Goal: Information Seeking & Learning: Learn about a topic

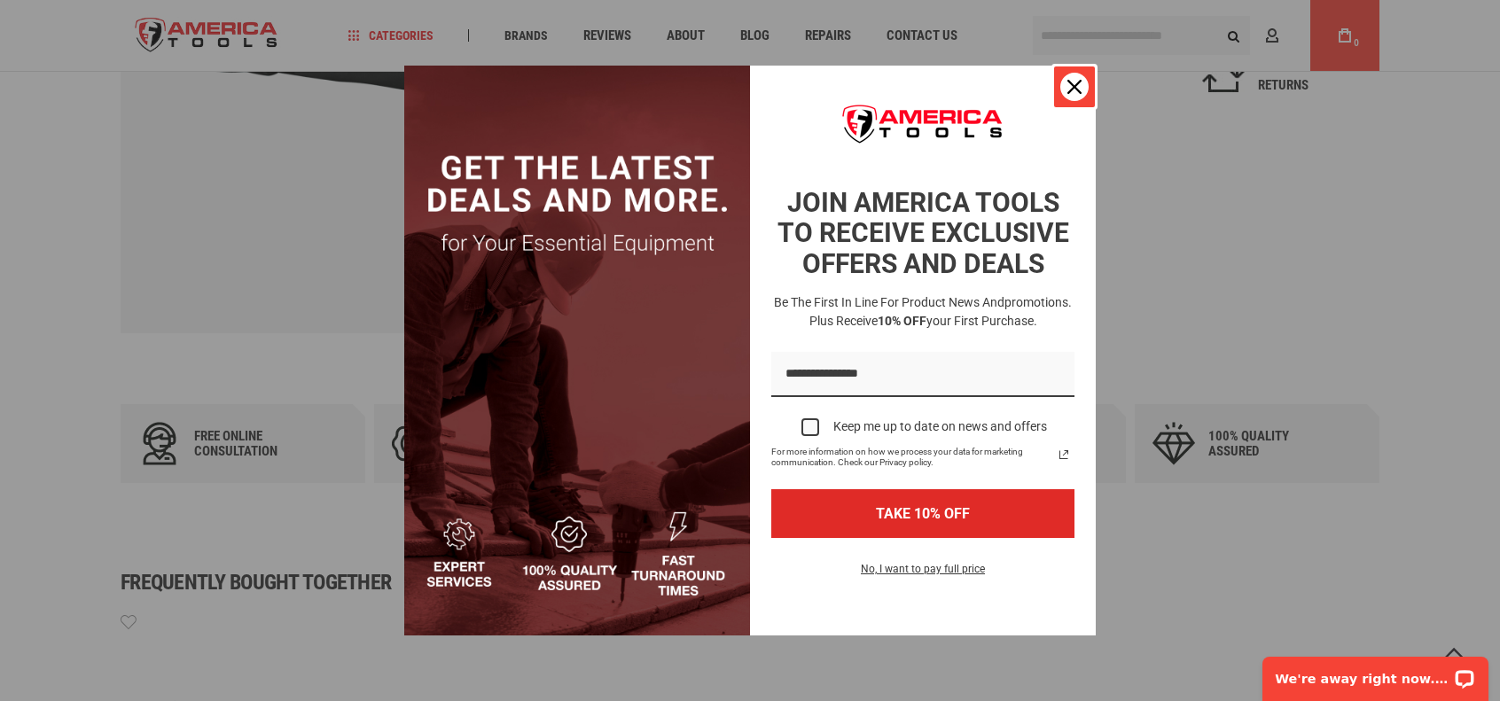
click at [1073, 84] on icon "close icon" at bounding box center [1075, 87] width 14 height 14
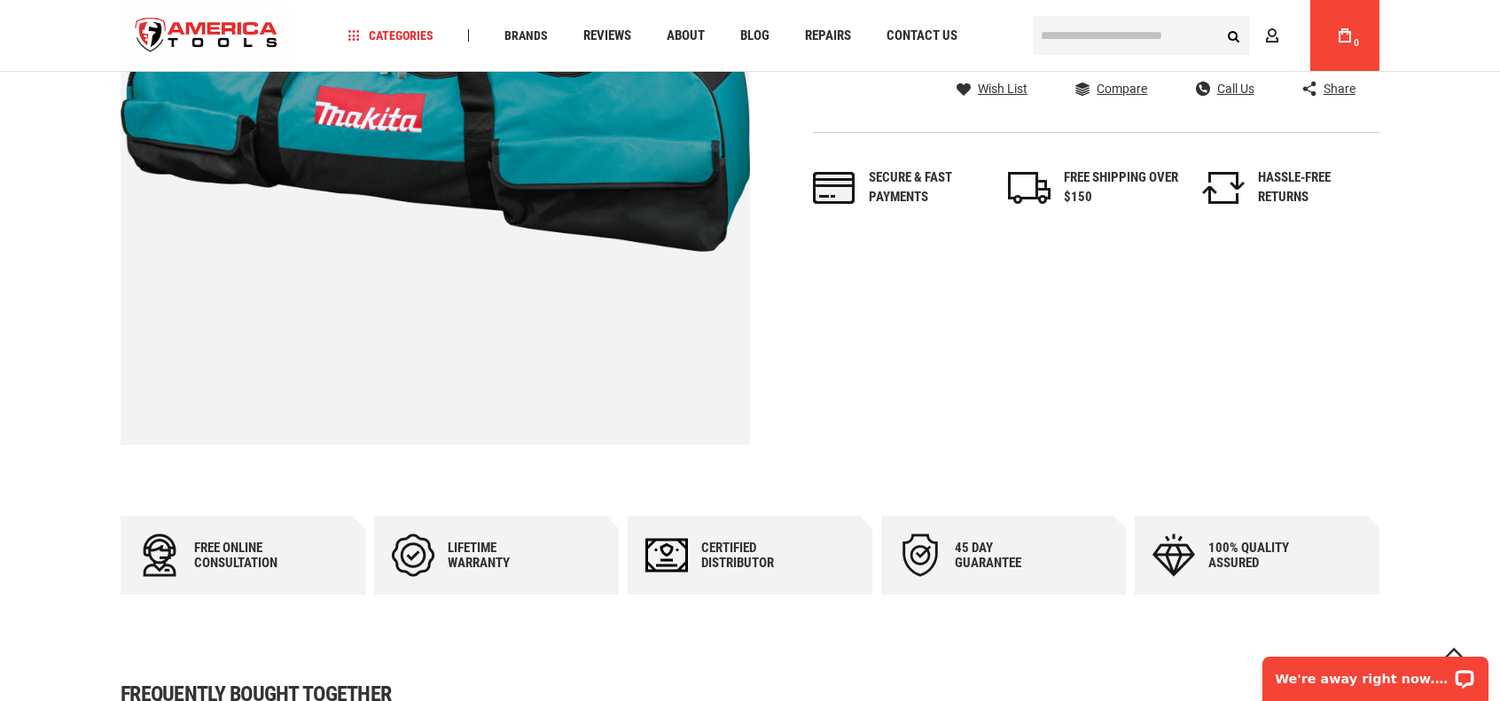
scroll to position [355, 0]
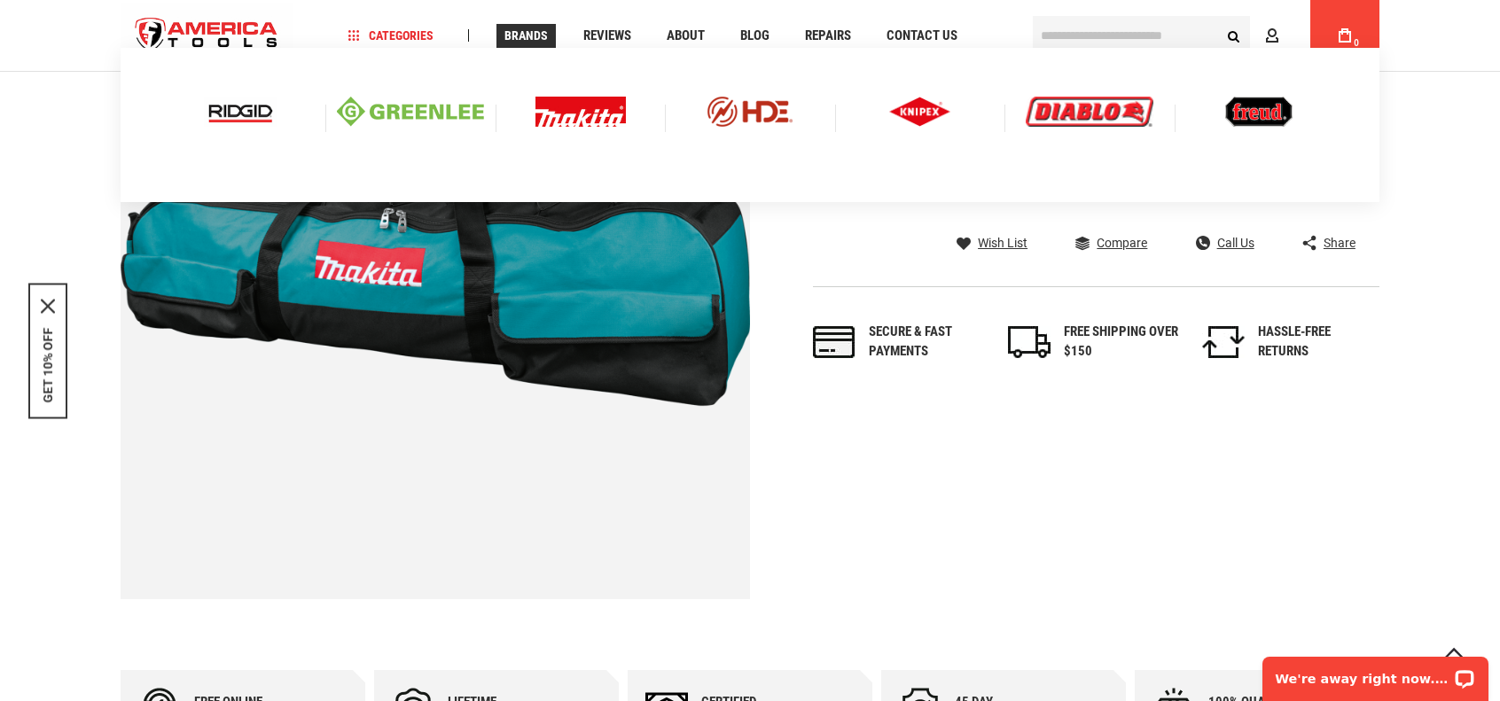
click at [532, 36] on span "Brands" at bounding box center [526, 35] width 43 height 12
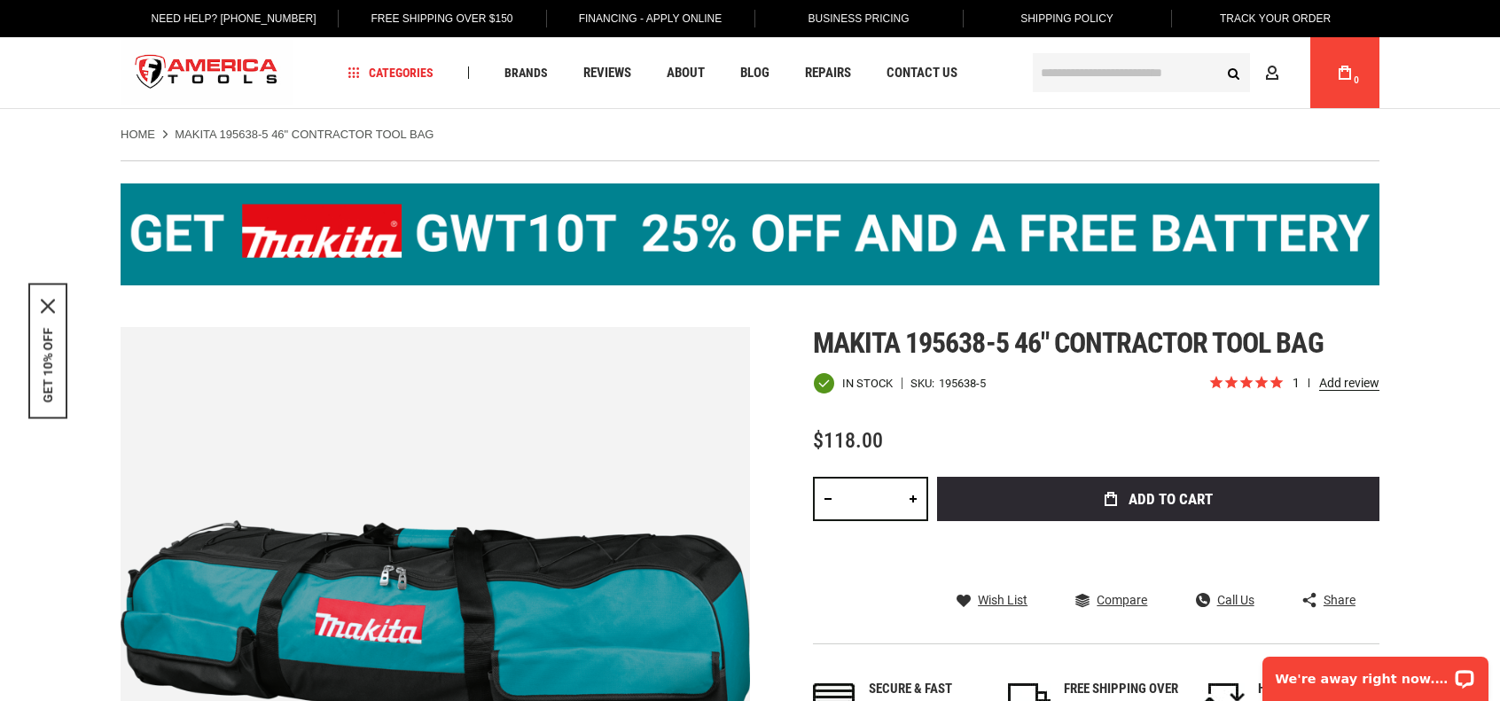
click at [531, 36] on div "Free Shipping Over $150" at bounding box center [442, 18] width 208 height 37
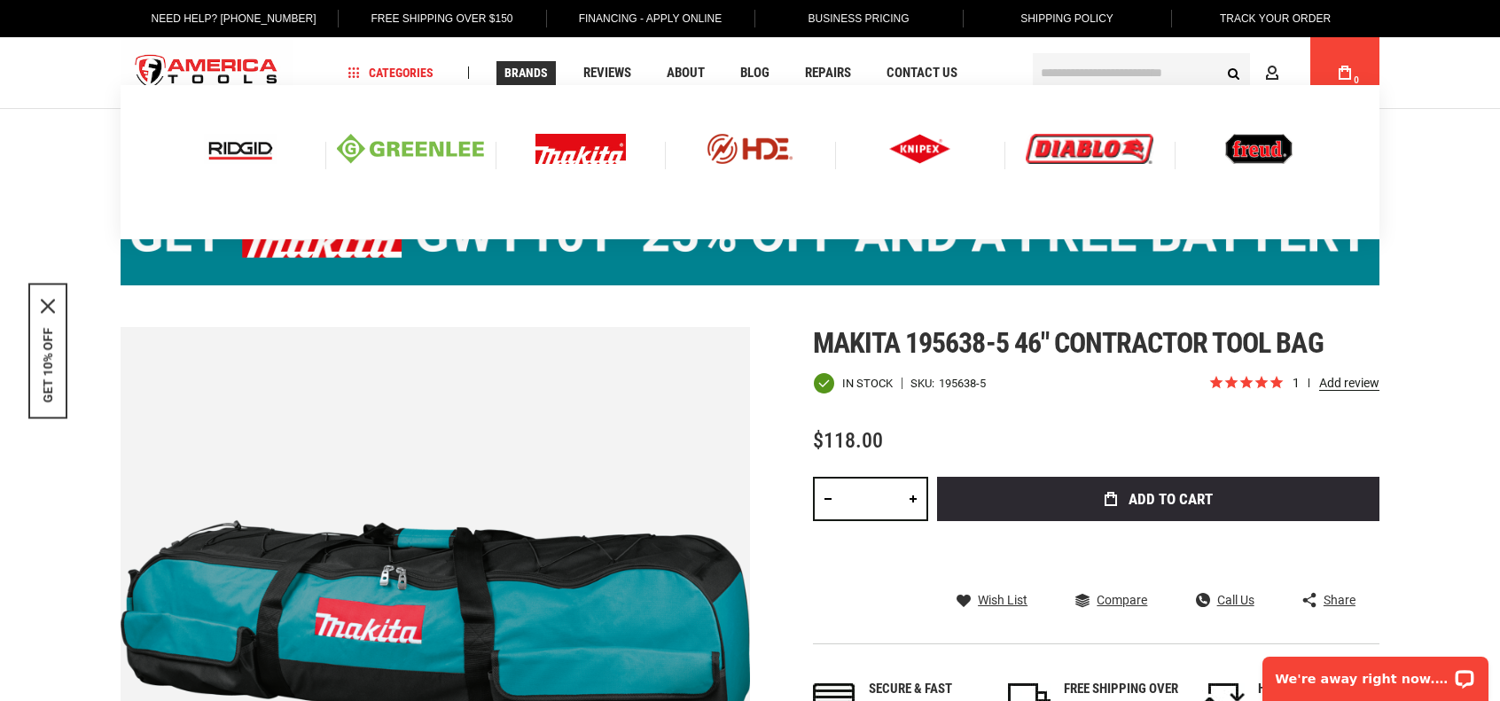
click at [521, 76] on span "Brands" at bounding box center [526, 73] width 43 height 12
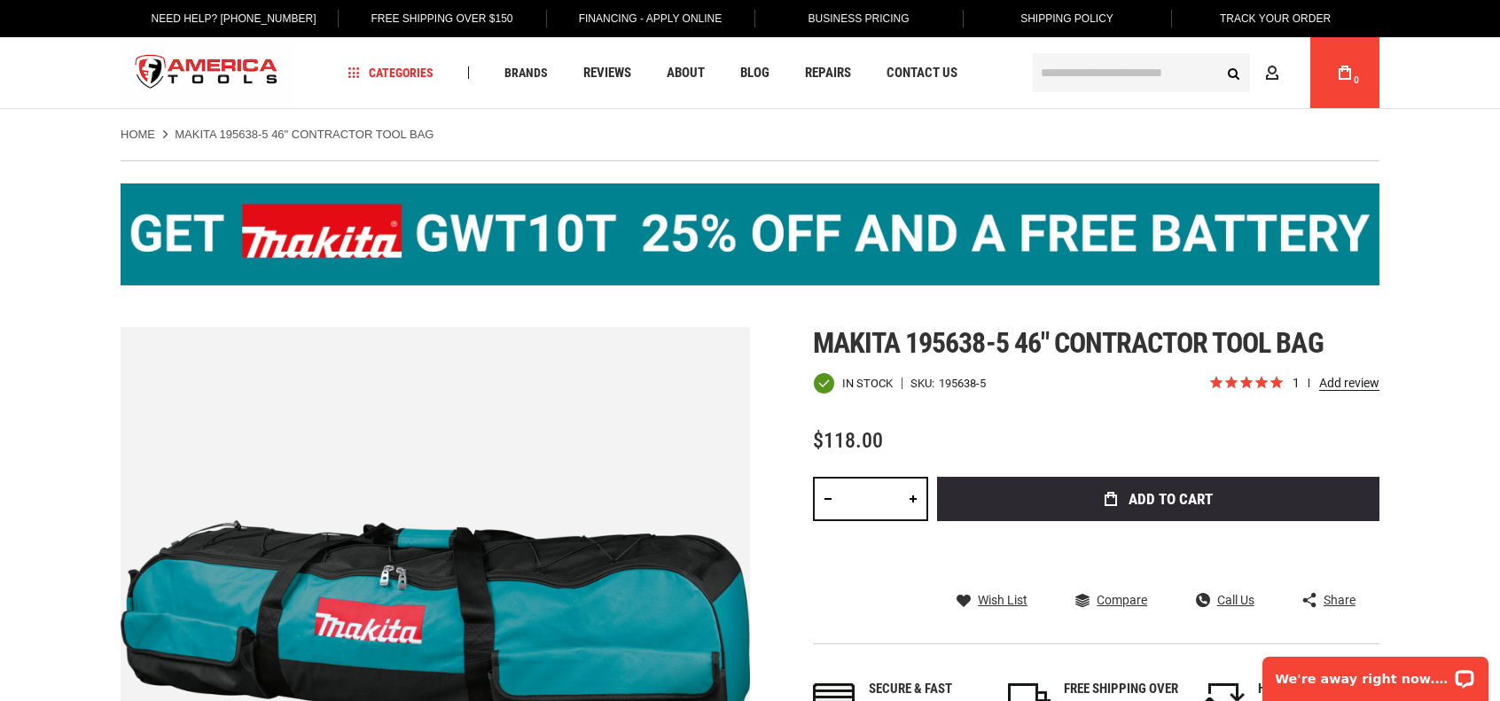
click at [481, 251] on img at bounding box center [750, 235] width 1259 height 102
click at [584, 238] on img at bounding box center [750, 235] width 1259 height 102
click at [585, 238] on img at bounding box center [750, 235] width 1259 height 102
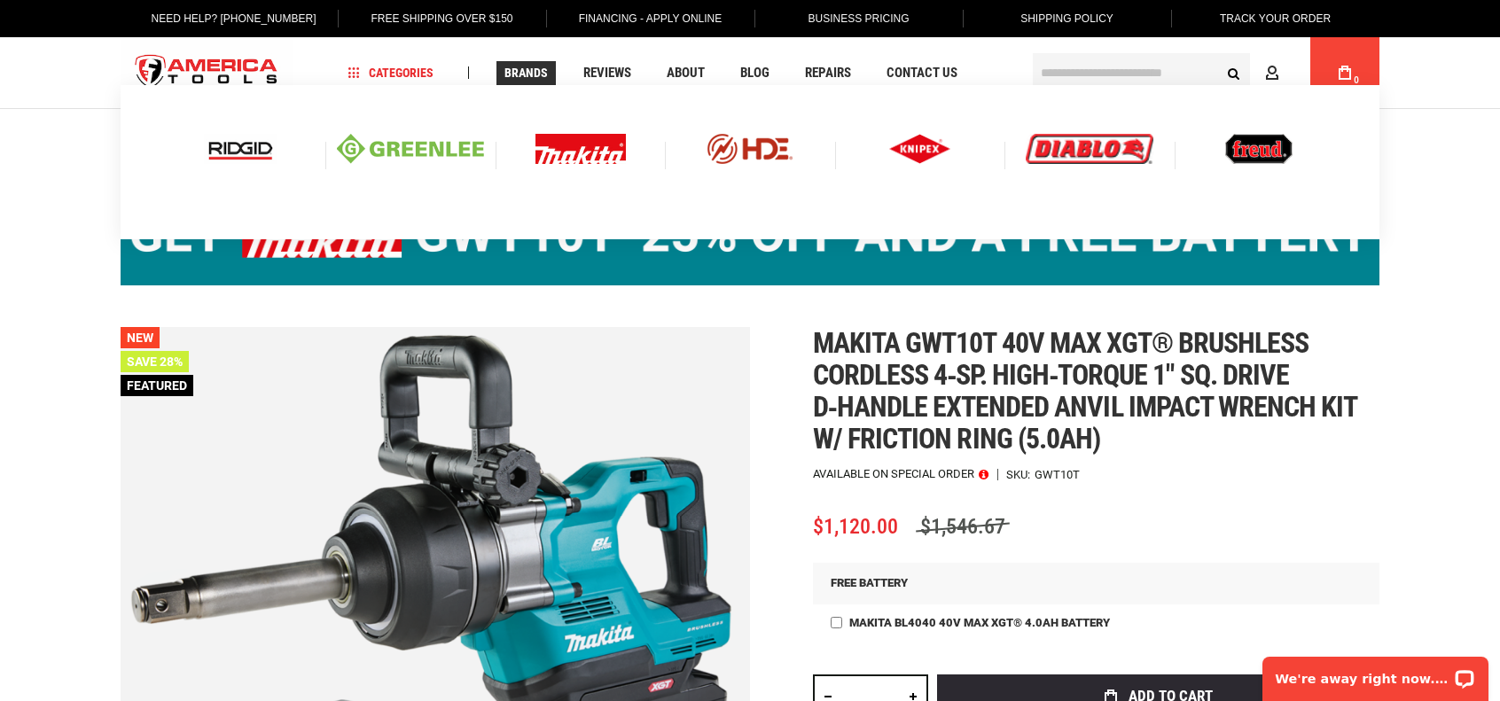
click at [571, 154] on img at bounding box center [581, 149] width 90 height 30
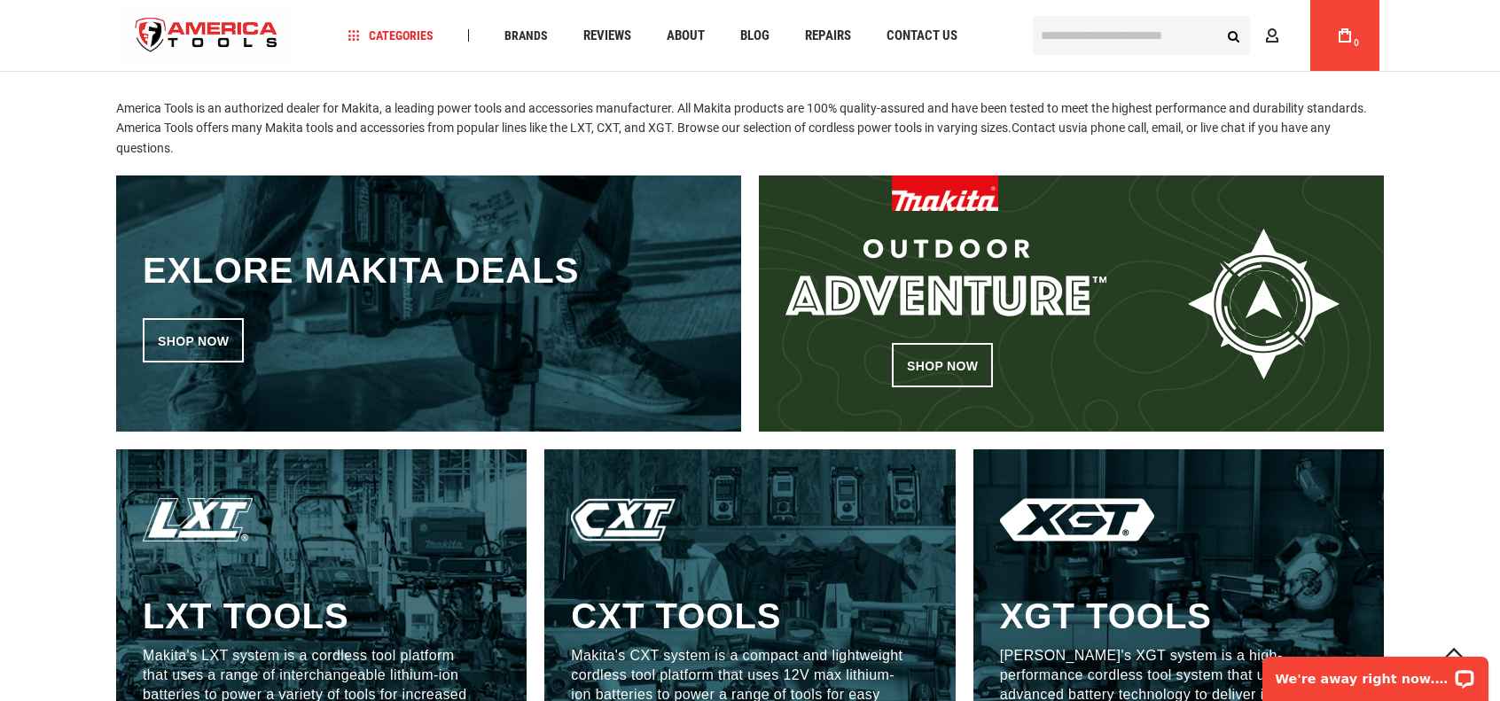
scroll to position [798, 0]
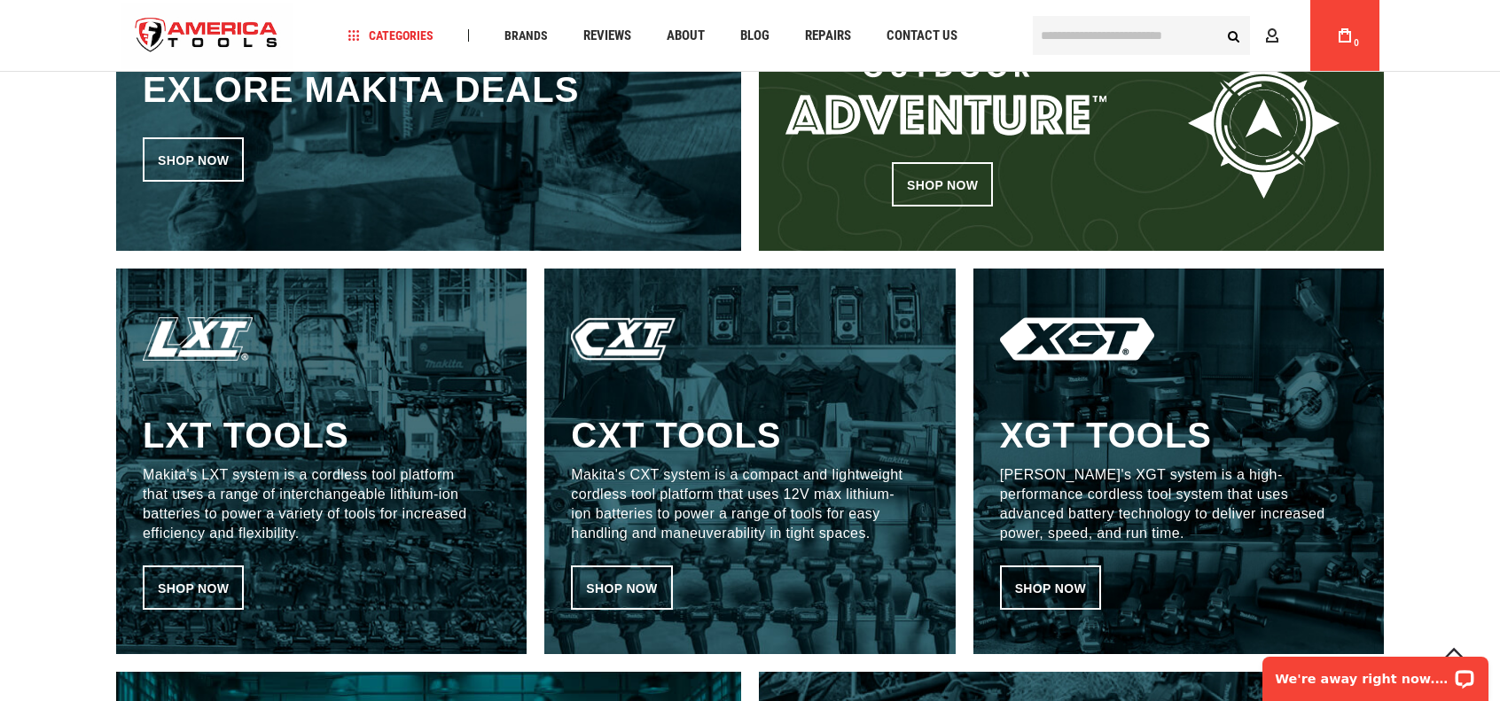
click at [1139, 513] on p "Makita's XGT system is a high-performance cordless tool system that uses advanc…" at bounding box center [1166, 505] width 332 height 78
click at [1054, 587] on link "Shop now" at bounding box center [1050, 588] width 101 height 44
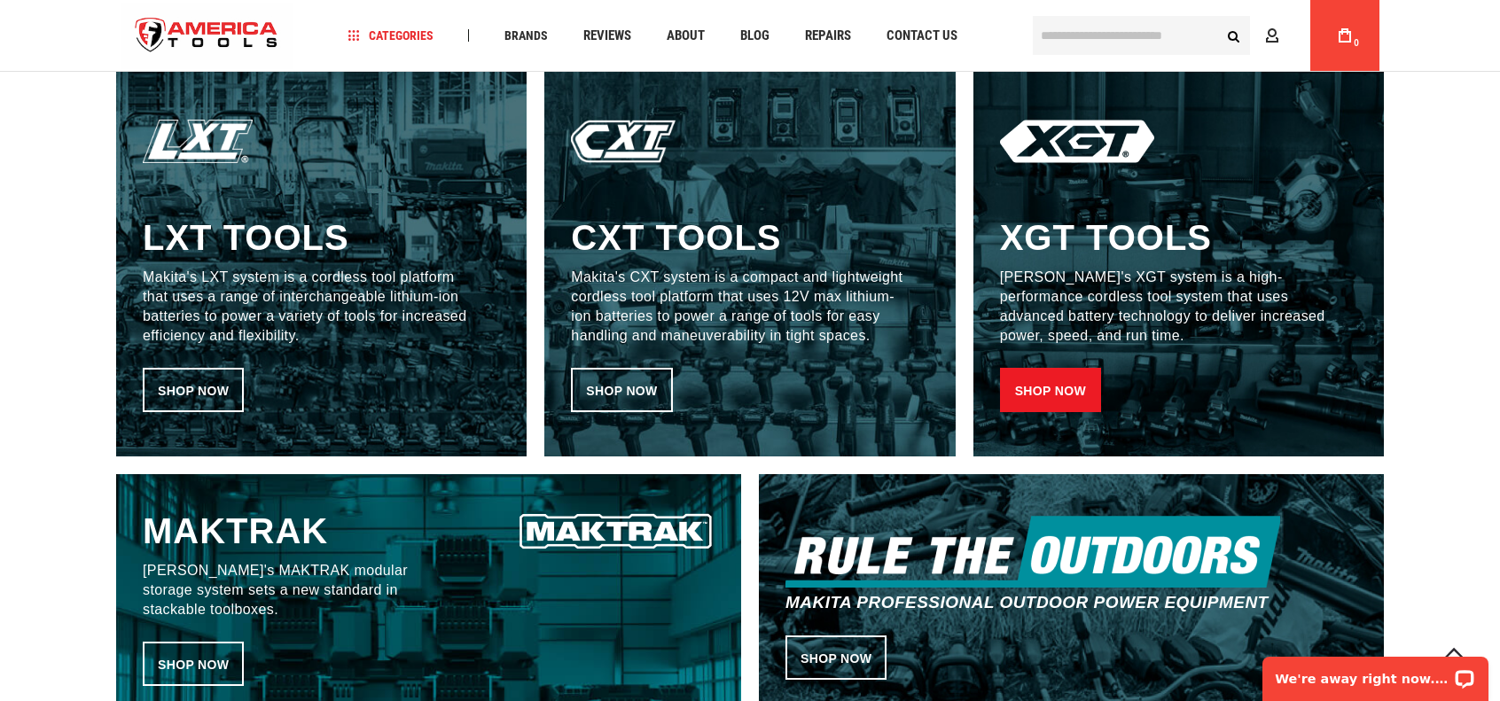
scroll to position [1064, 0]
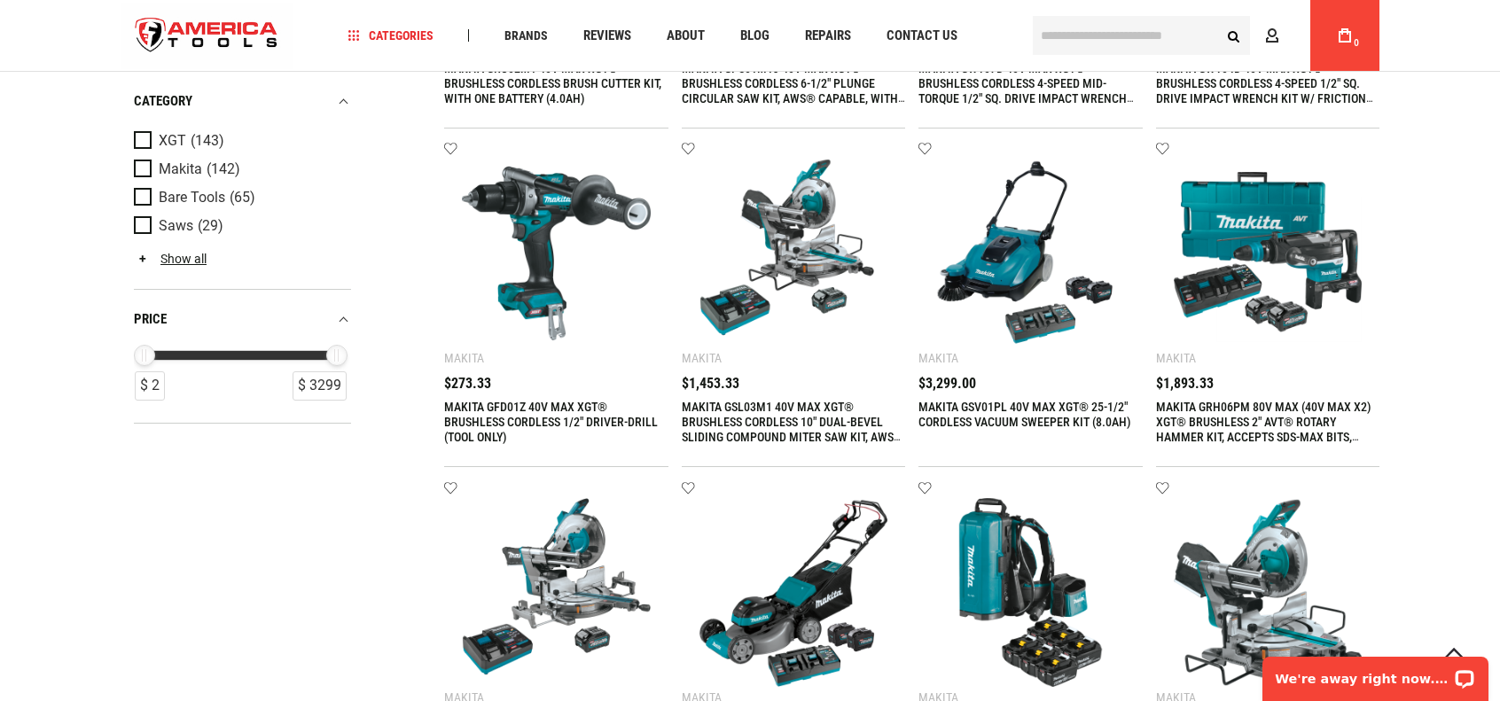
scroll to position [1685, 0]
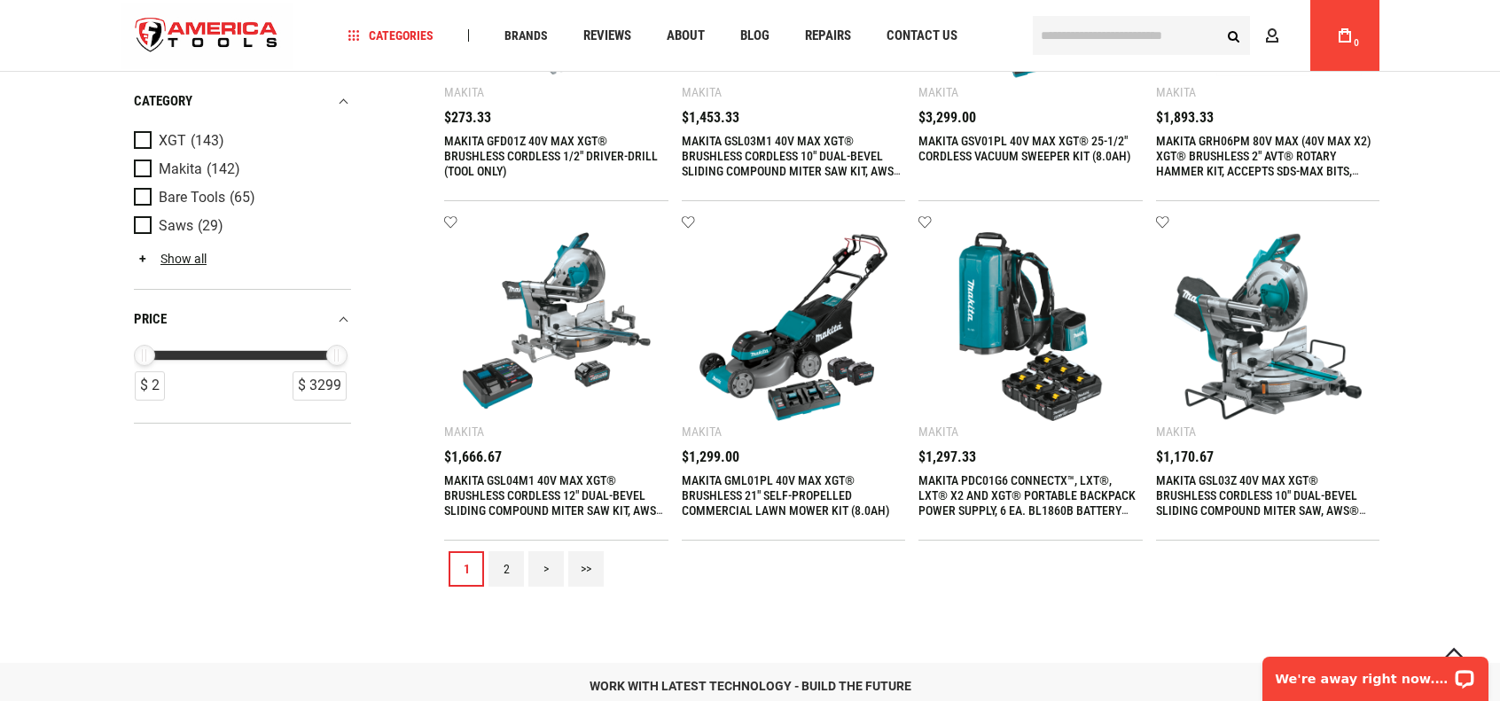
click at [517, 564] on link "2" at bounding box center [506, 569] width 35 height 35
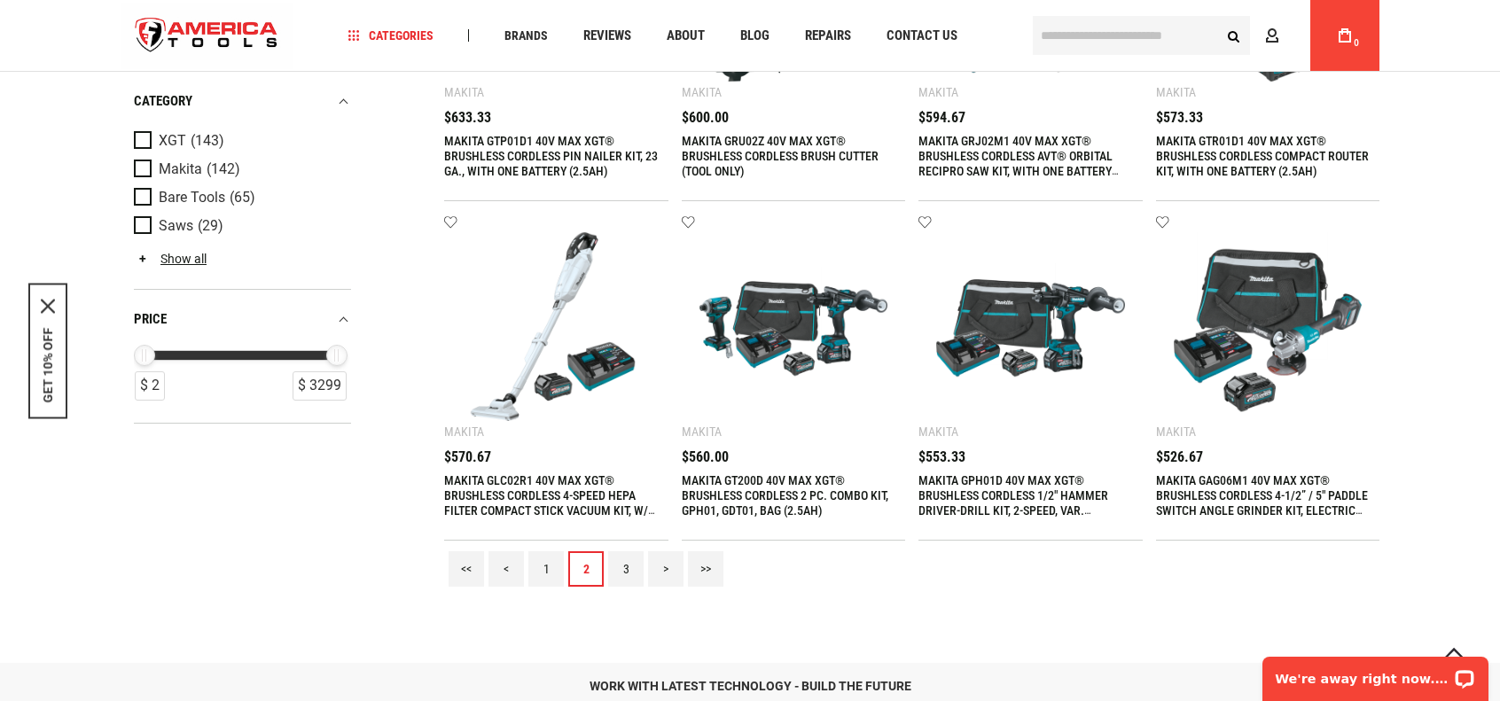
click at [671, 559] on link ">" at bounding box center [665, 569] width 35 height 35
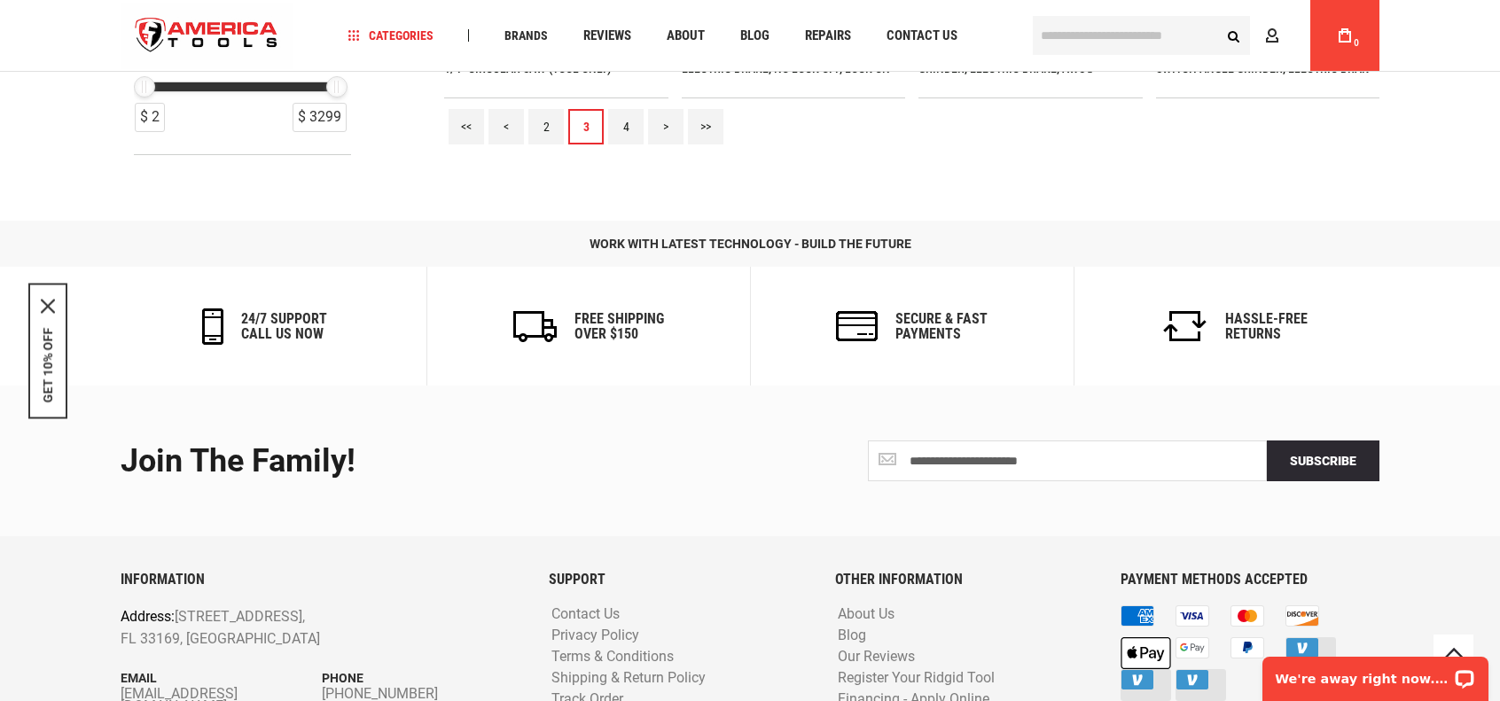
scroll to position [2128, 0]
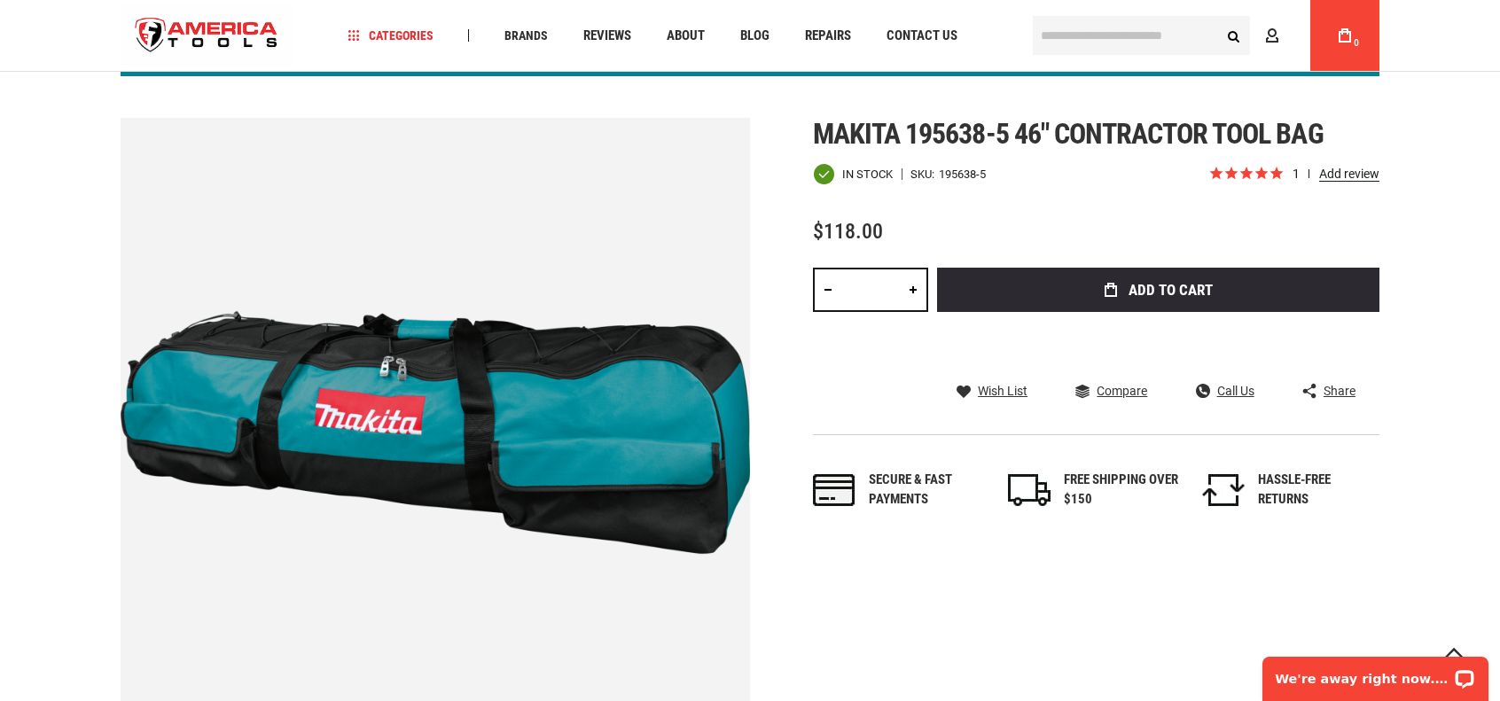
scroll to position [177, 0]
